Goal: Information Seeking & Learning: Learn about a topic

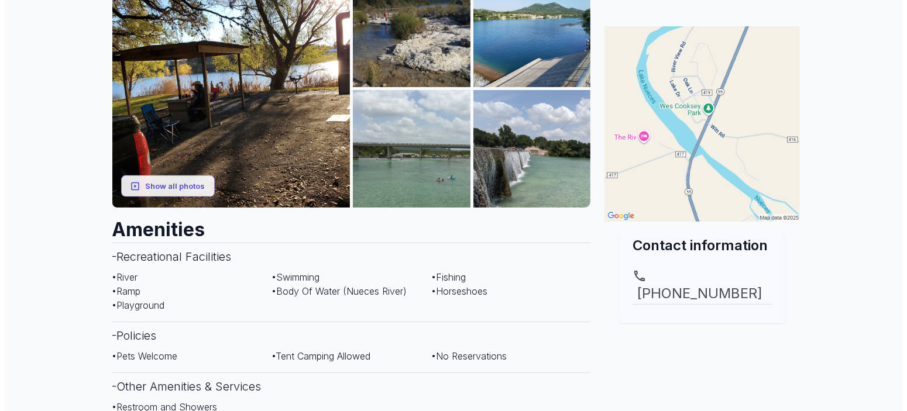
scroll to position [234, 0]
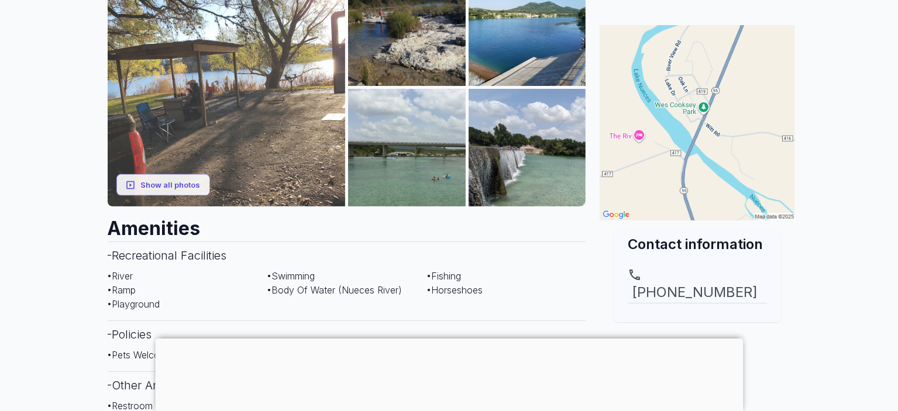
click at [171, 112] on img at bounding box center [227, 87] width 238 height 238
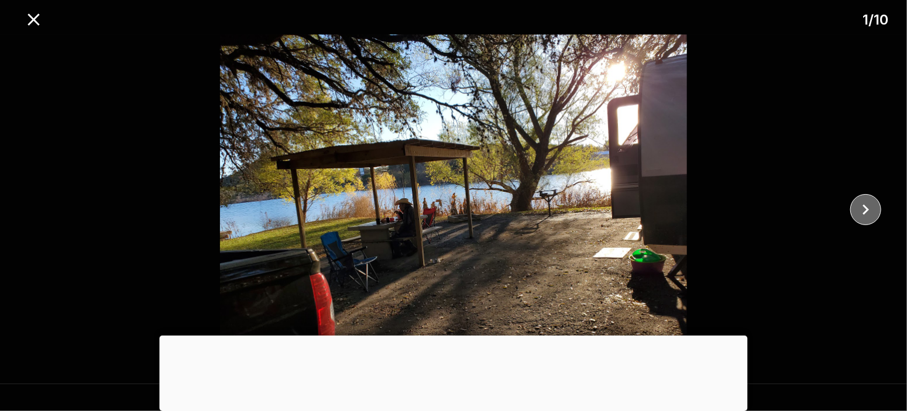
click at [864, 203] on icon "close" at bounding box center [866, 210] width 20 height 20
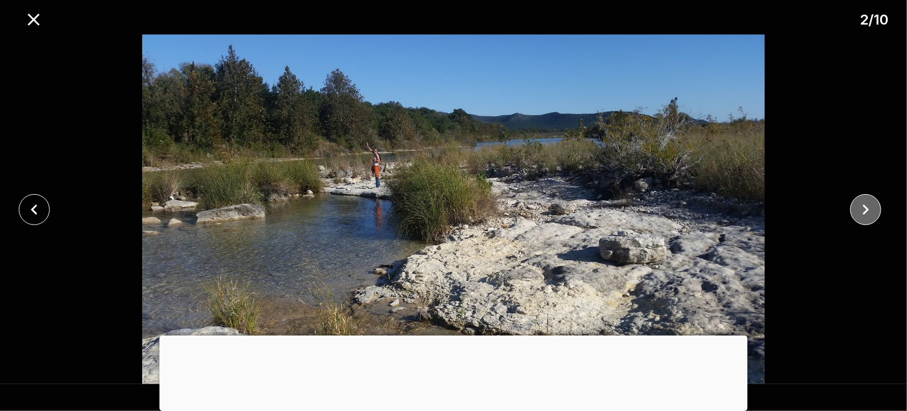
click at [864, 203] on icon "close" at bounding box center [866, 210] width 20 height 20
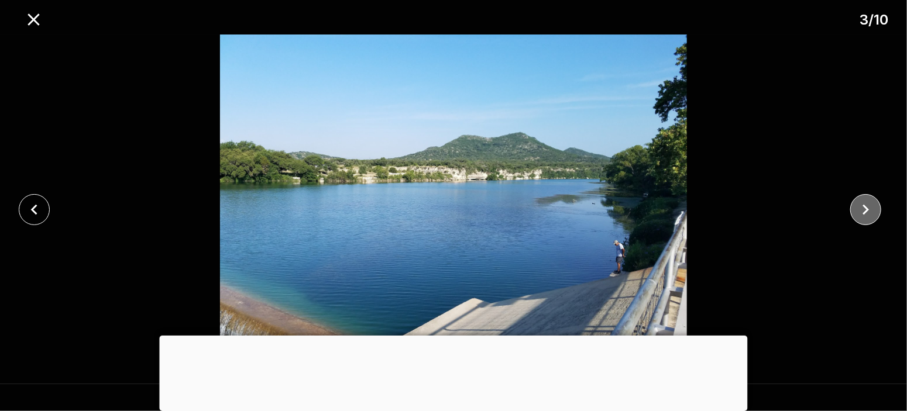
click at [864, 203] on icon "close" at bounding box center [866, 210] width 20 height 20
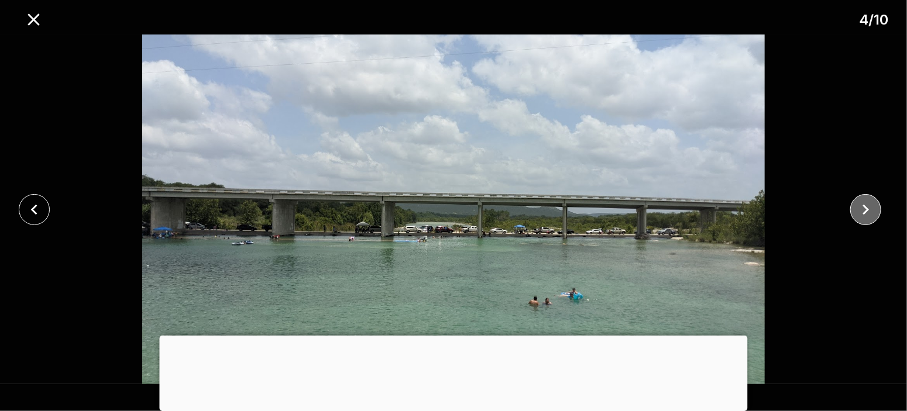
click at [864, 203] on icon "close" at bounding box center [866, 210] width 20 height 20
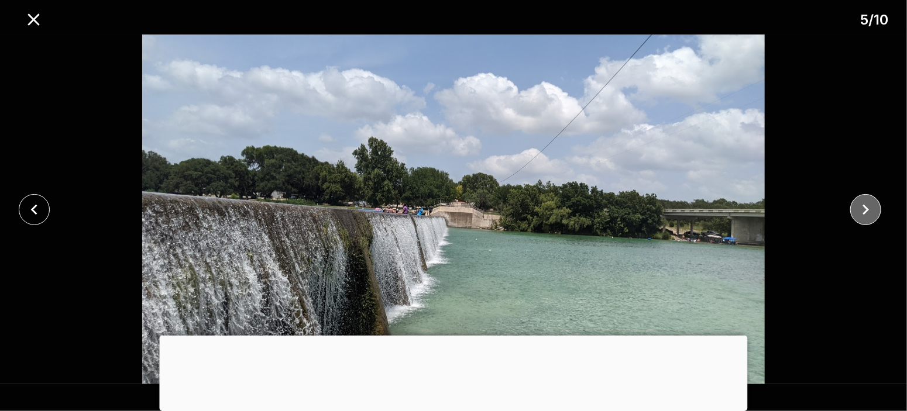
click at [864, 203] on icon "close" at bounding box center [866, 210] width 20 height 20
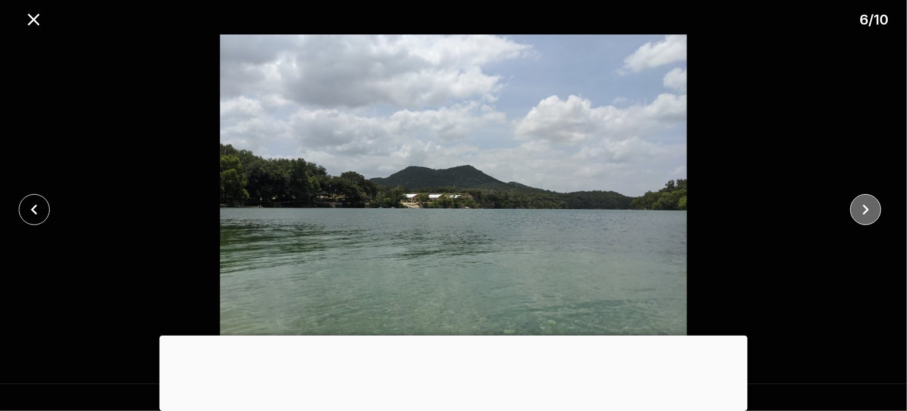
click at [864, 203] on icon "close" at bounding box center [866, 210] width 20 height 20
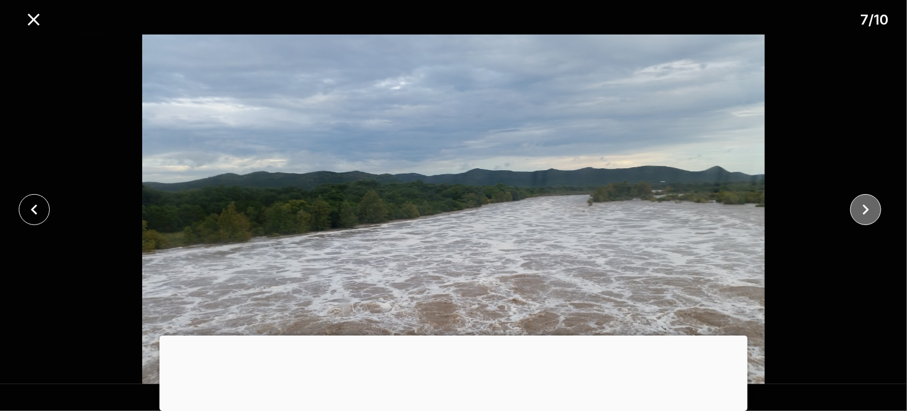
click at [864, 203] on icon "close" at bounding box center [866, 210] width 20 height 20
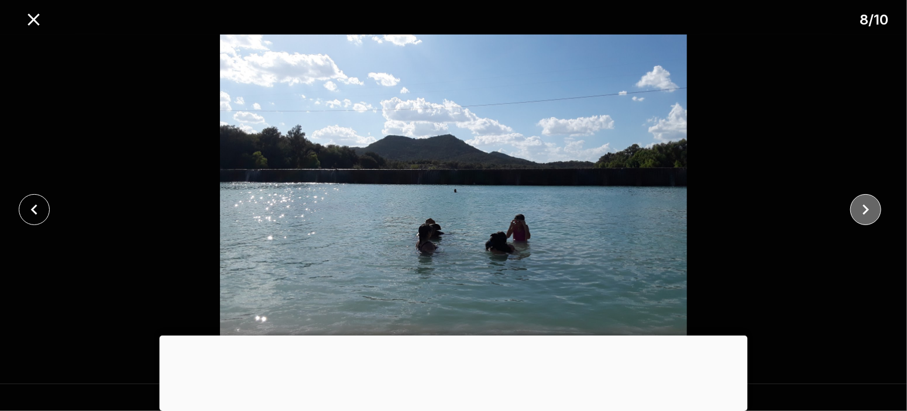
click at [864, 203] on icon "close" at bounding box center [866, 210] width 20 height 20
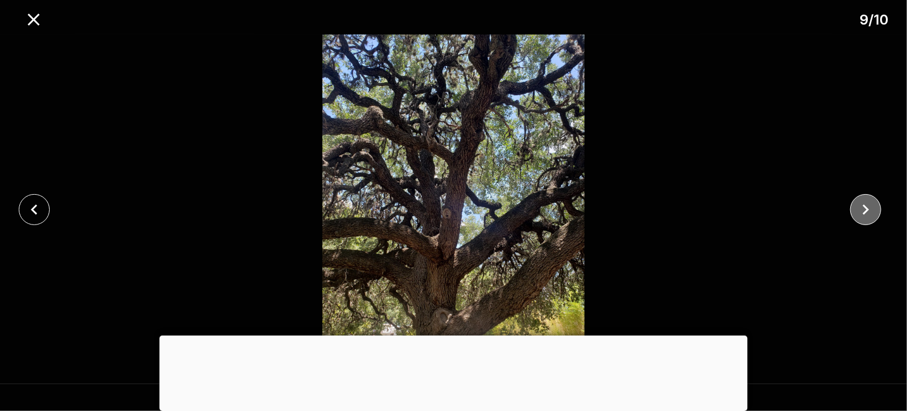
click at [864, 203] on icon "close" at bounding box center [866, 210] width 20 height 20
